Goal: Navigation & Orientation: Find specific page/section

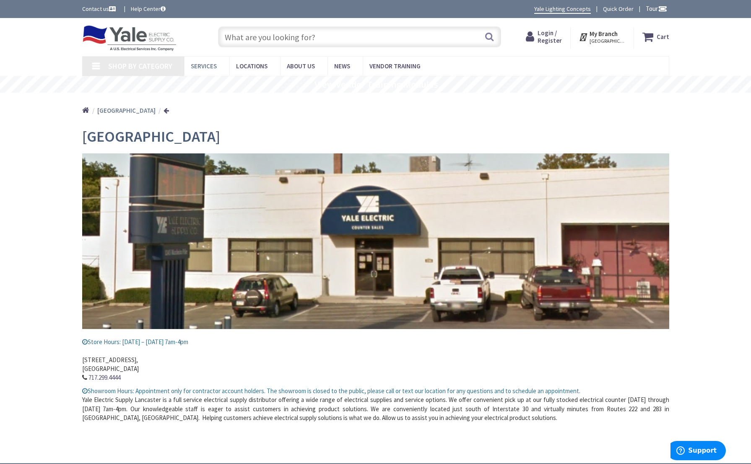
click at [202, 66] on span "Services" at bounding box center [204, 66] width 26 height 8
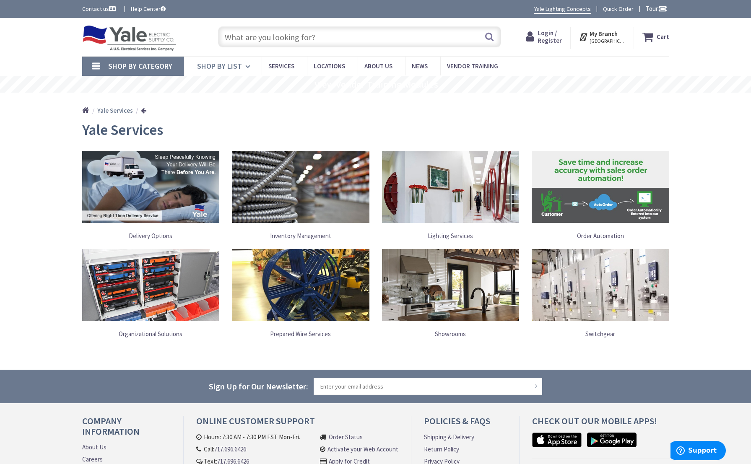
type input "Lititz Pike, [GEOGRAPHIC_DATA], [GEOGRAPHIC_DATA]"
click at [562, 11] on link "Yale Lighting Concepts" at bounding box center [562, 9] width 57 height 9
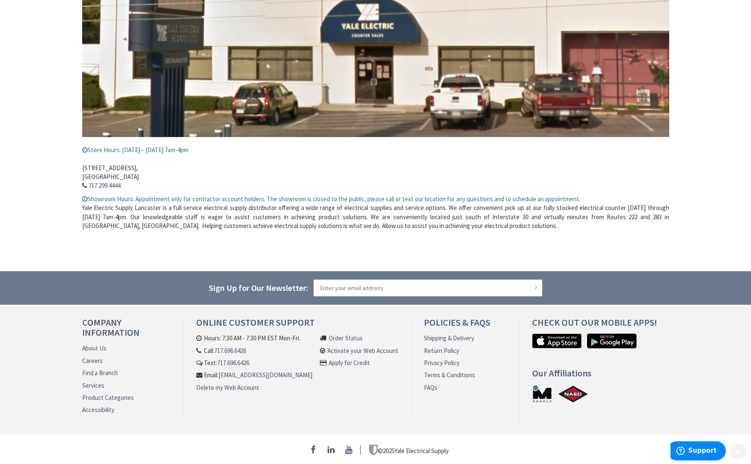
scroll to position [196, 0]
click at [96, 346] on link "About Us" at bounding box center [94, 348] width 24 height 9
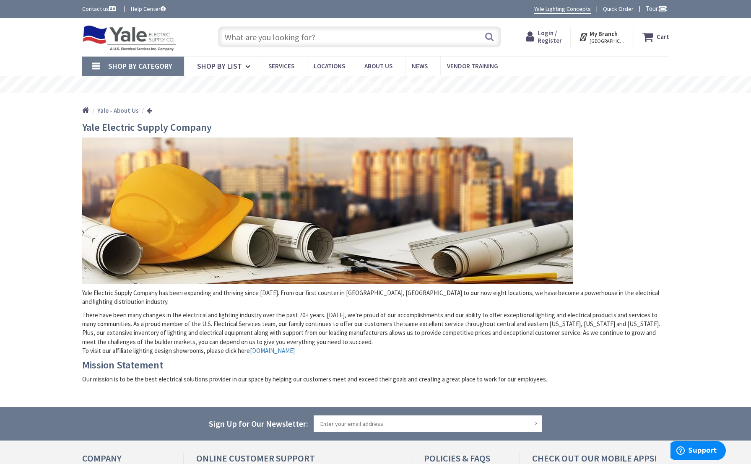
click at [611, 37] on strong "My Branch" at bounding box center [603, 34] width 28 height 8
